Goal: Information Seeking & Learning: Find specific fact

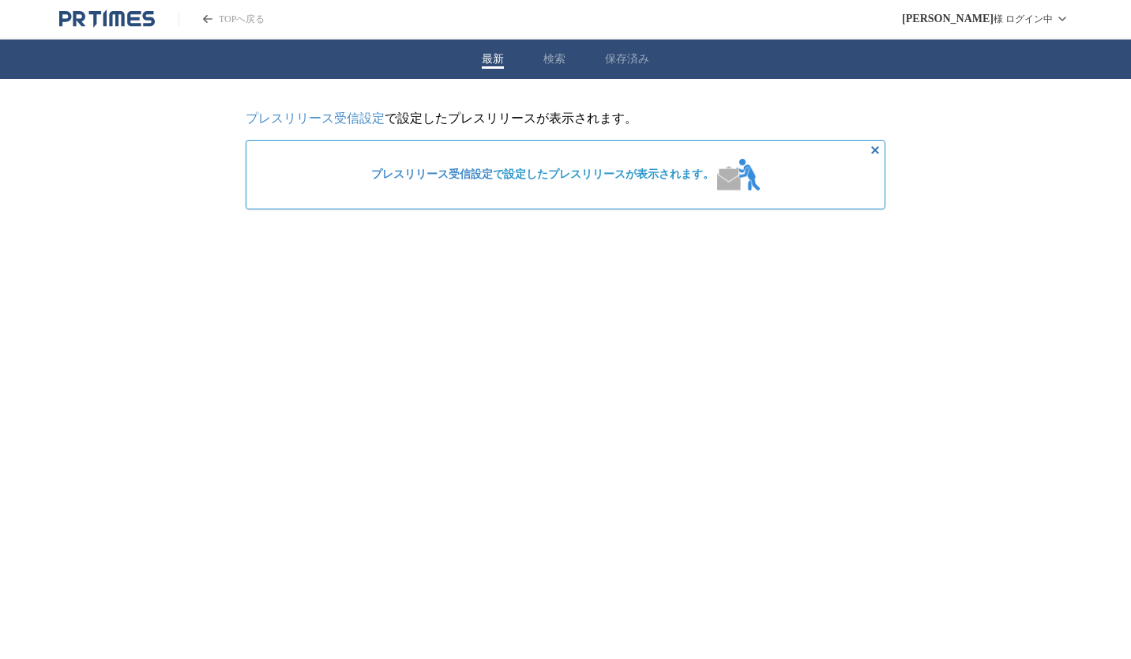
click at [548, 69] on div "最新 検索 保存済み" at bounding box center [565, 58] width 1131 height 39
click at [548, 58] on button "検索" at bounding box center [554, 59] width 22 height 14
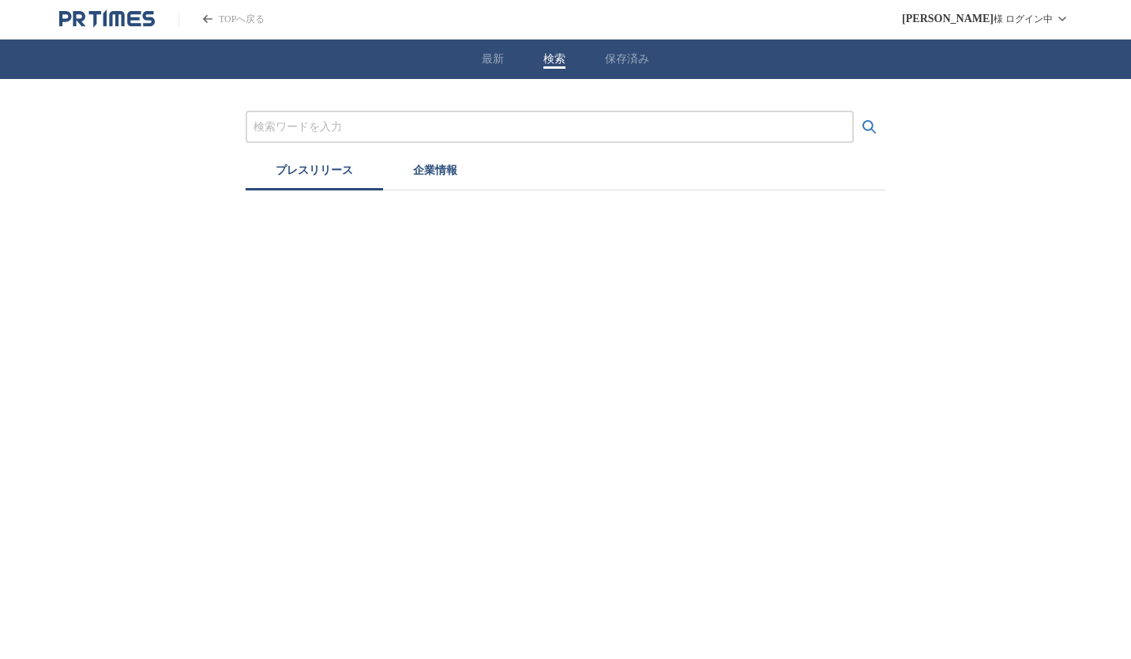
click at [415, 126] on input "プレスリリースおよび企業を検索する" at bounding box center [550, 126] width 592 height 17
click at [854, 111] on button "検索する" at bounding box center [870, 127] width 32 height 32
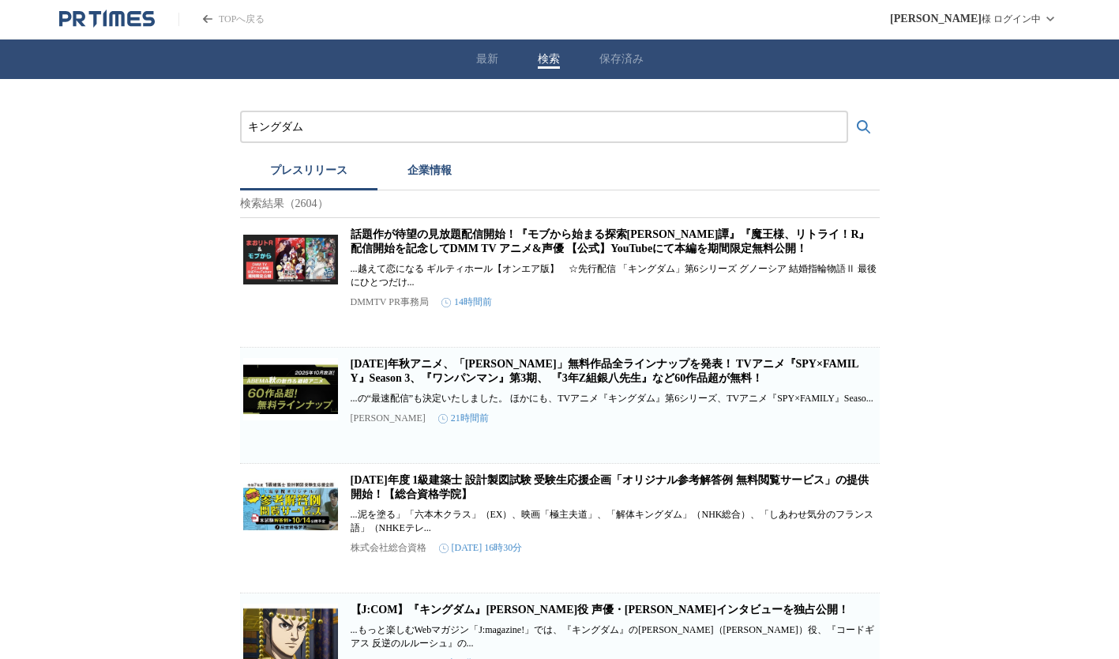
click at [409, 131] on input "キングダム" at bounding box center [544, 126] width 592 height 17
type input "キングダム　マスカラ"
click at [848, 111] on button "検索する" at bounding box center [864, 127] width 32 height 32
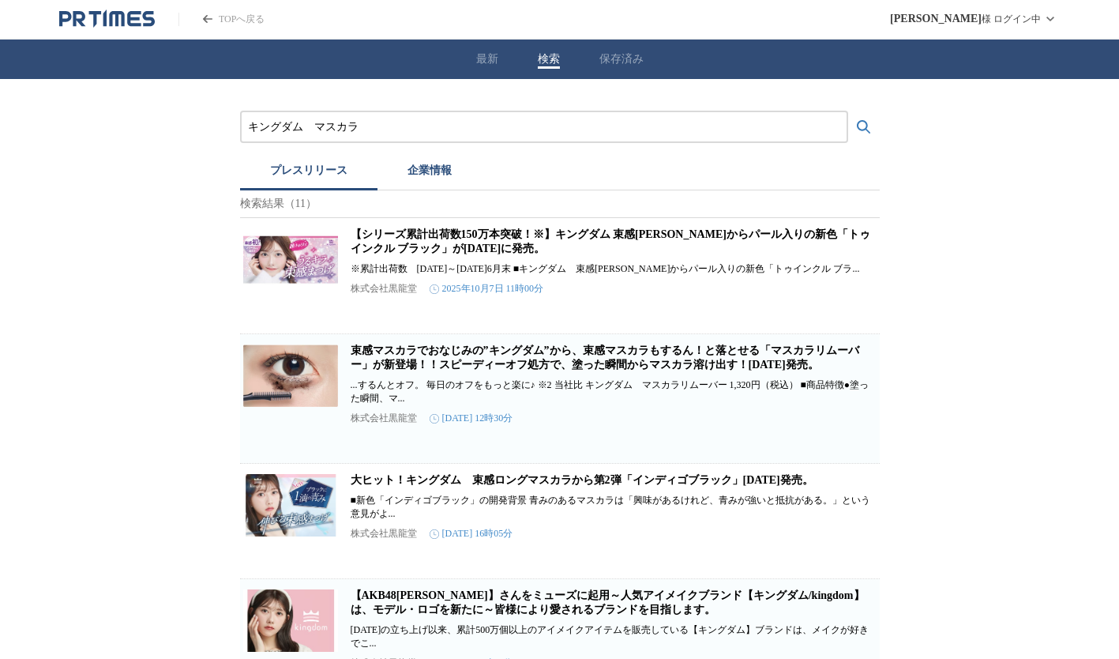
click at [430, 251] on link "【シリーズ累計出荷数150万本突破！※】キングダム 束感[PERSON_NAME]からパール入りの新色「トゥインクル ブラック」が[DATE]に発売。" at bounding box center [611, 241] width 520 height 26
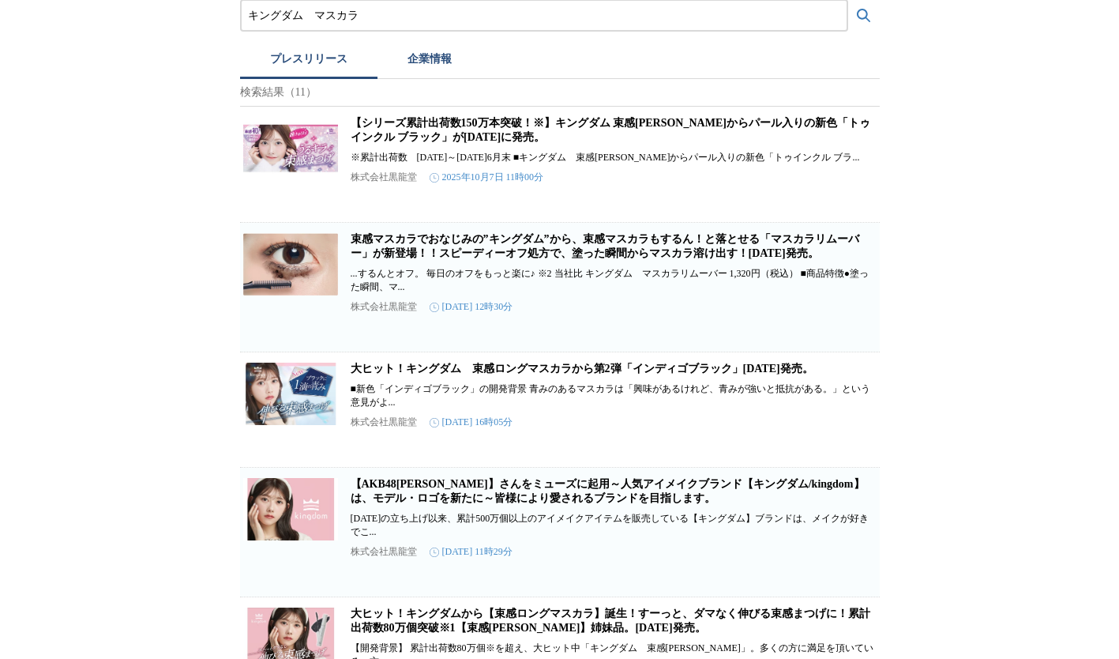
click at [453, 374] on link "大ヒット！キングダム　束感ロングマスカラから第2弾「インディゴブラック」[DATE]発売。" at bounding box center [582, 368] width 463 height 12
